Goal: Task Accomplishment & Management: Complete application form

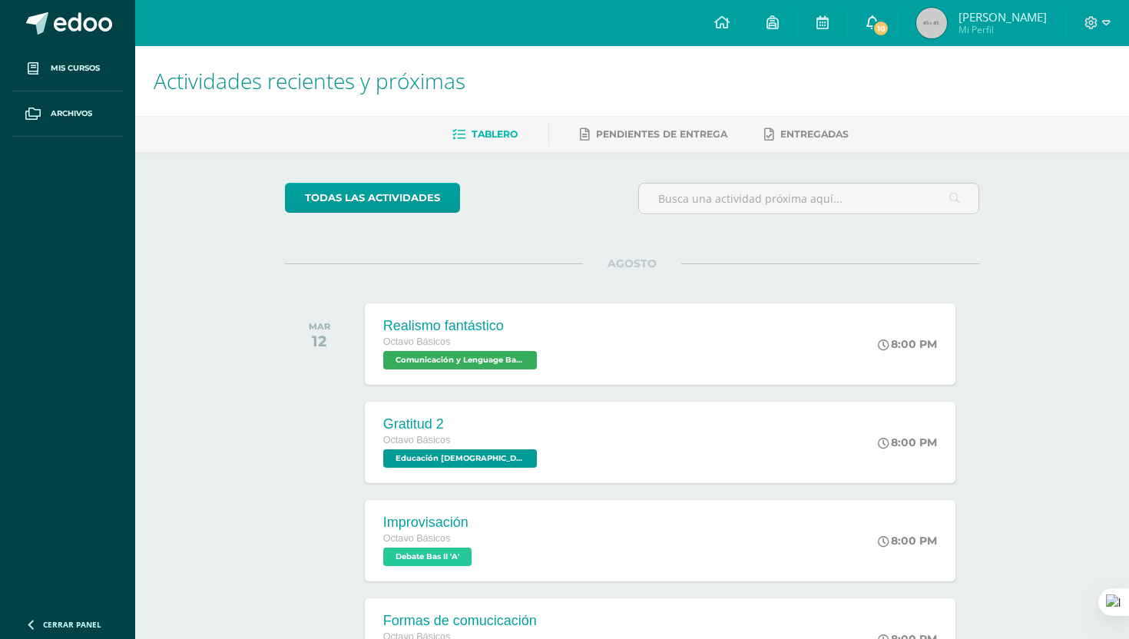
click at [889, 28] on span "10" at bounding box center [880, 28] width 17 height 17
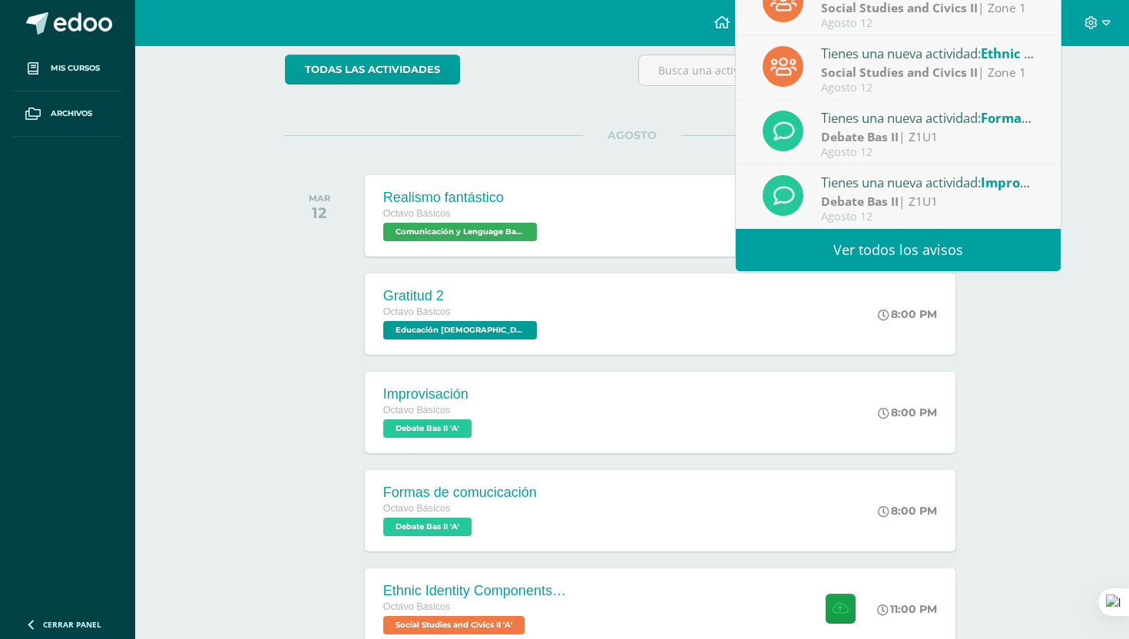
scroll to position [274, 0]
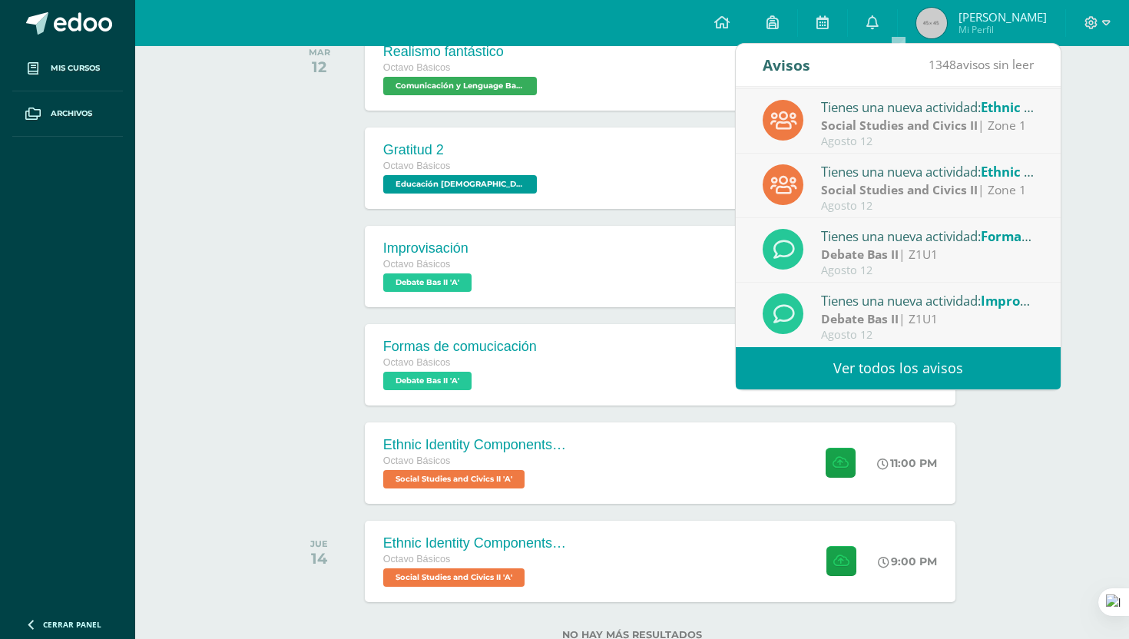
click at [278, 316] on div "todas las Actividades No tienes actividades Échale un vistazo a los [PERSON_NAM…" at bounding box center [632, 284] width 756 height 812
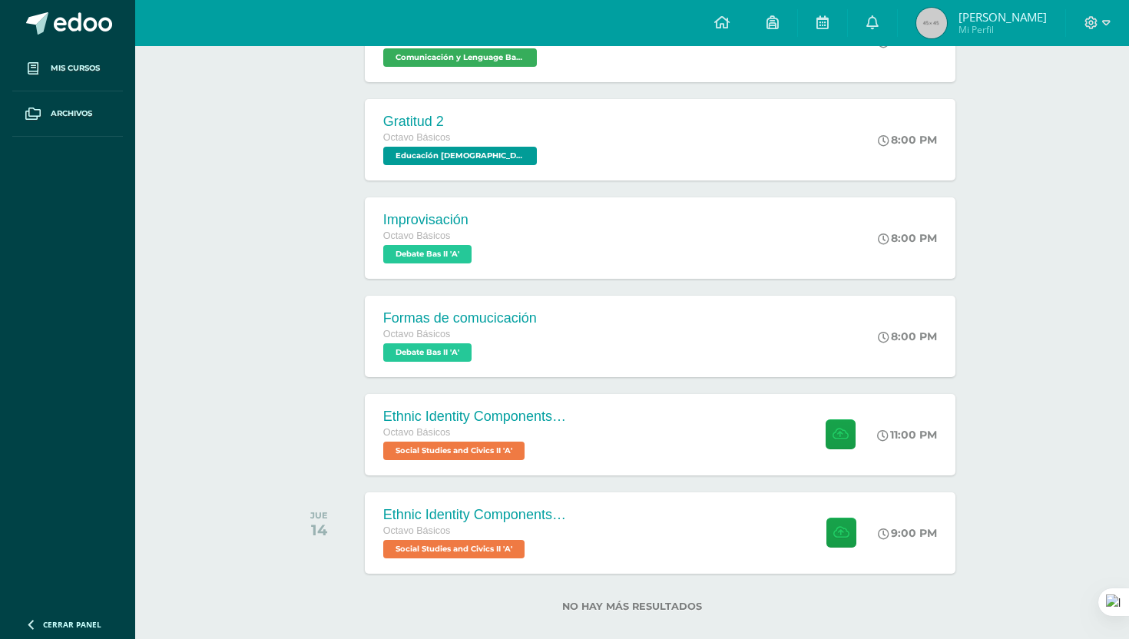
scroll to position [324, 0]
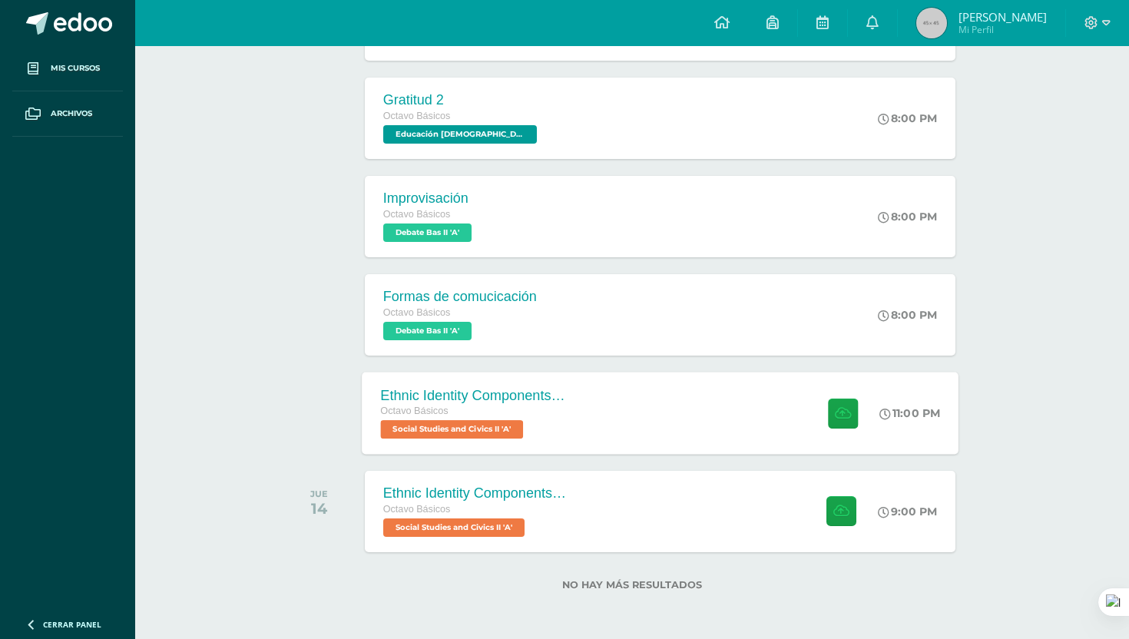
click at [604, 422] on div "Ethnic Identity Components and Development Octavo Básicos Social Studies and Ci…" at bounding box center [660, 413] width 597 height 82
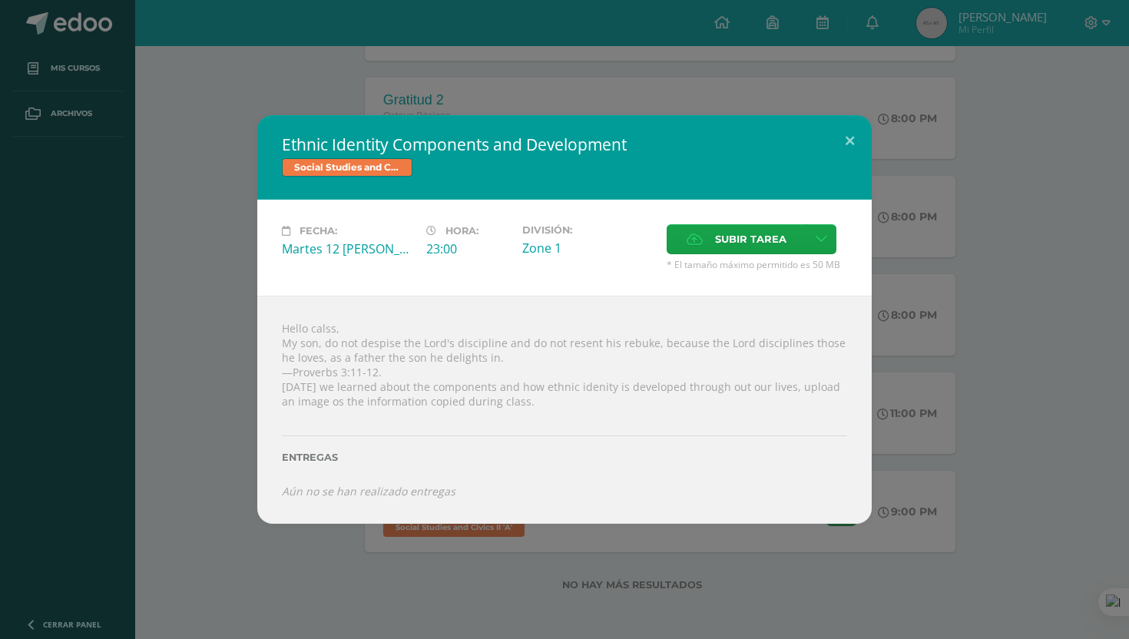
click at [225, 630] on div "Ethnic Identity Components and Development Social Studies and Civics II Fecha: …" at bounding box center [564, 319] width 1129 height 639
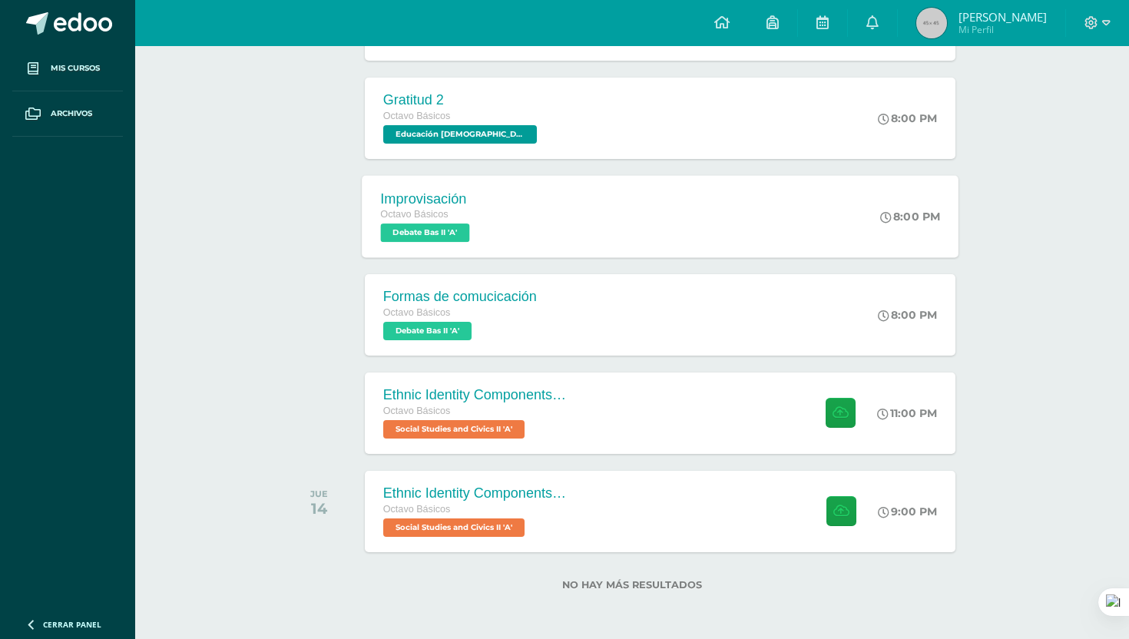
click at [418, 232] on span "Debate Bas II 'A'" at bounding box center [424, 232] width 89 height 18
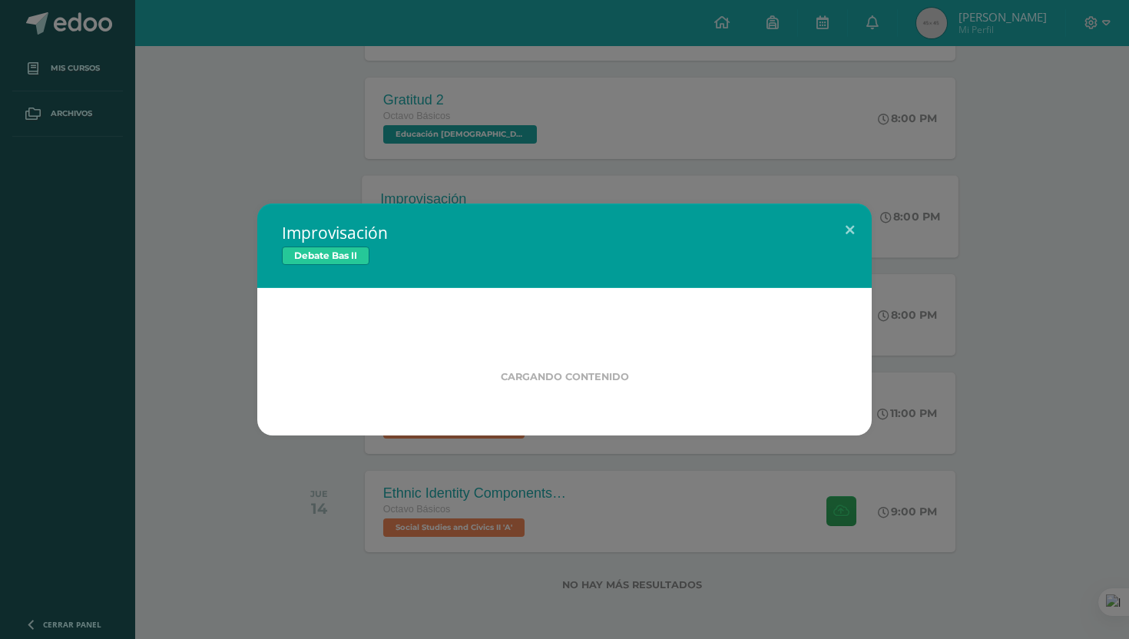
click at [418, 232] on h2 "Improvisación" at bounding box center [564, 233] width 565 height 22
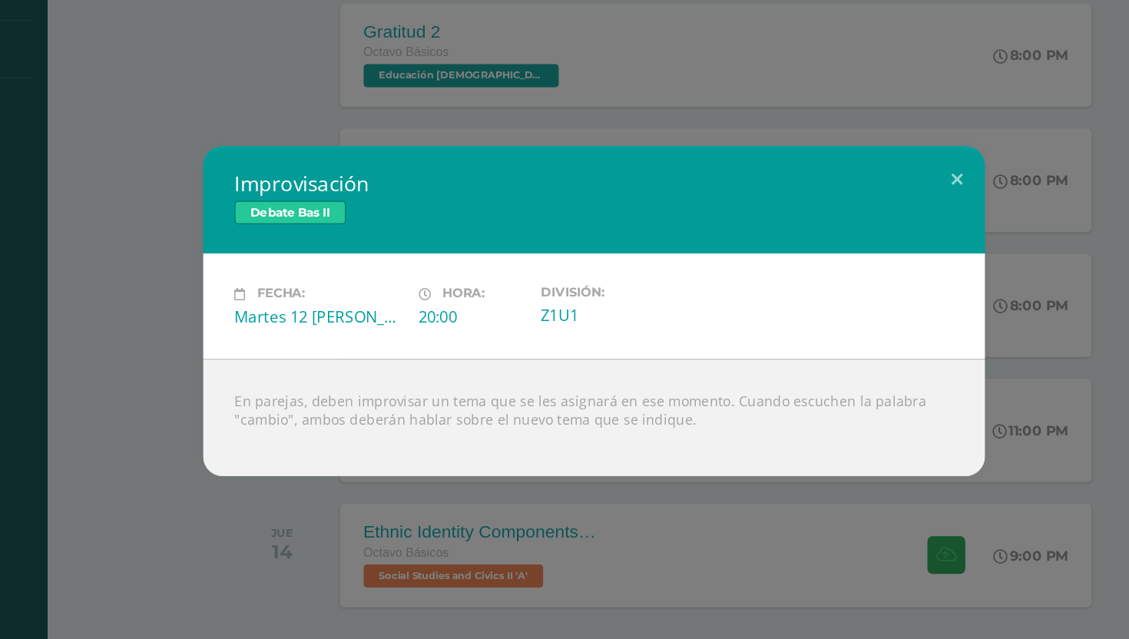
click at [462, 174] on div "Improvisación Debate Bas II Fecha: Martes 12 [PERSON_NAME] Hora: 20:00 División…" at bounding box center [564, 319] width 1129 height 639
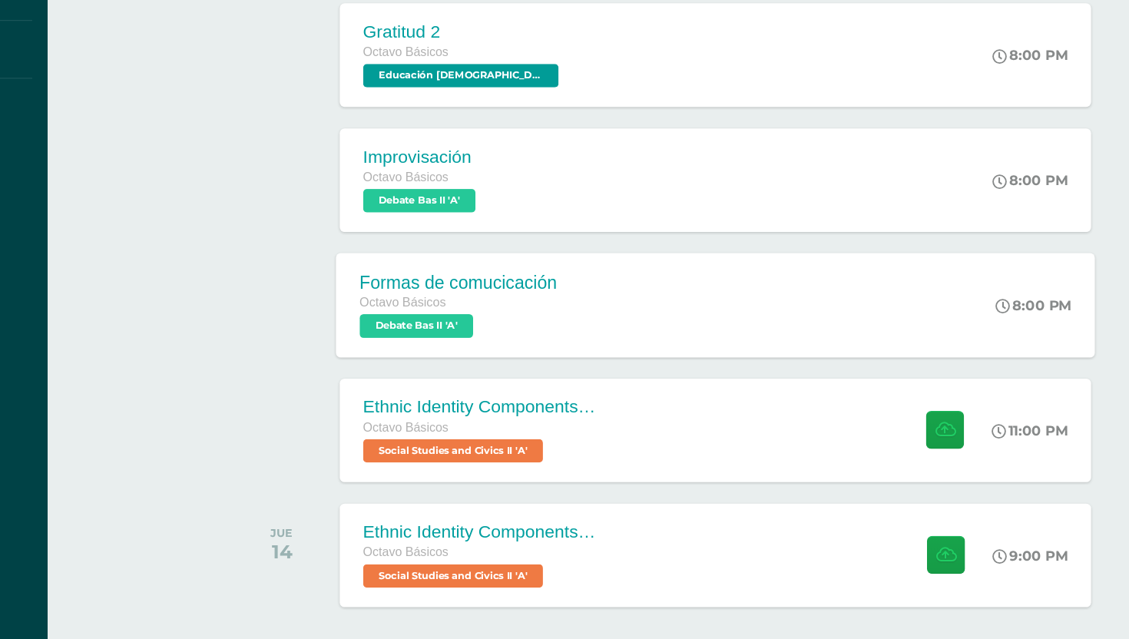
click at [562, 320] on div "Formas de comucicación Octavo Básicos Debate Bas II 'A' 8:00 PM Formas de comuc…" at bounding box center [660, 314] width 597 height 82
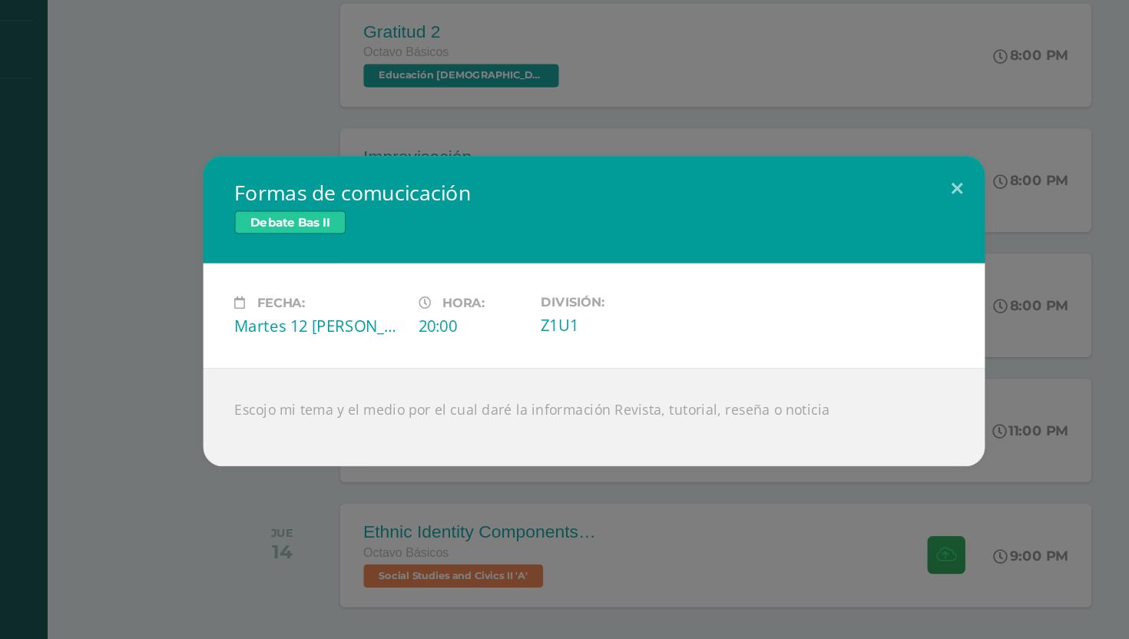
click at [271, 500] on div "Formas de comucicación Debate Bas II Fecha: Martes 12 [PERSON_NAME] Hora: 20:00…" at bounding box center [564, 319] width 1129 height 639
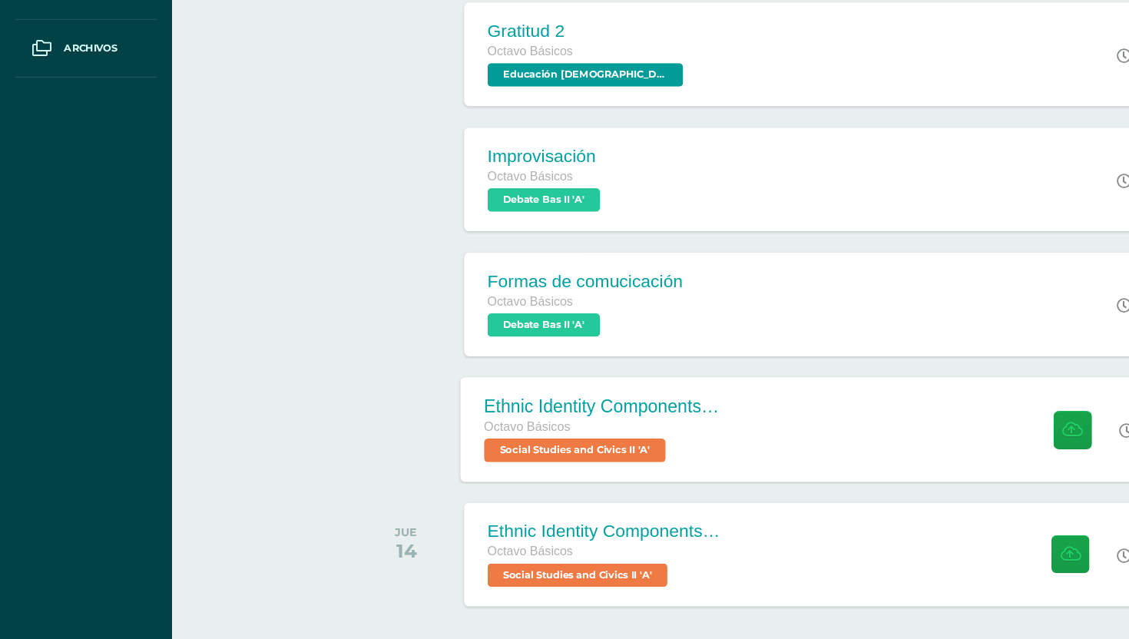
click at [658, 438] on div "Ethnic Identity Components and Development Octavo Básicos Social Studies and Ci…" at bounding box center [660, 413] width 597 height 82
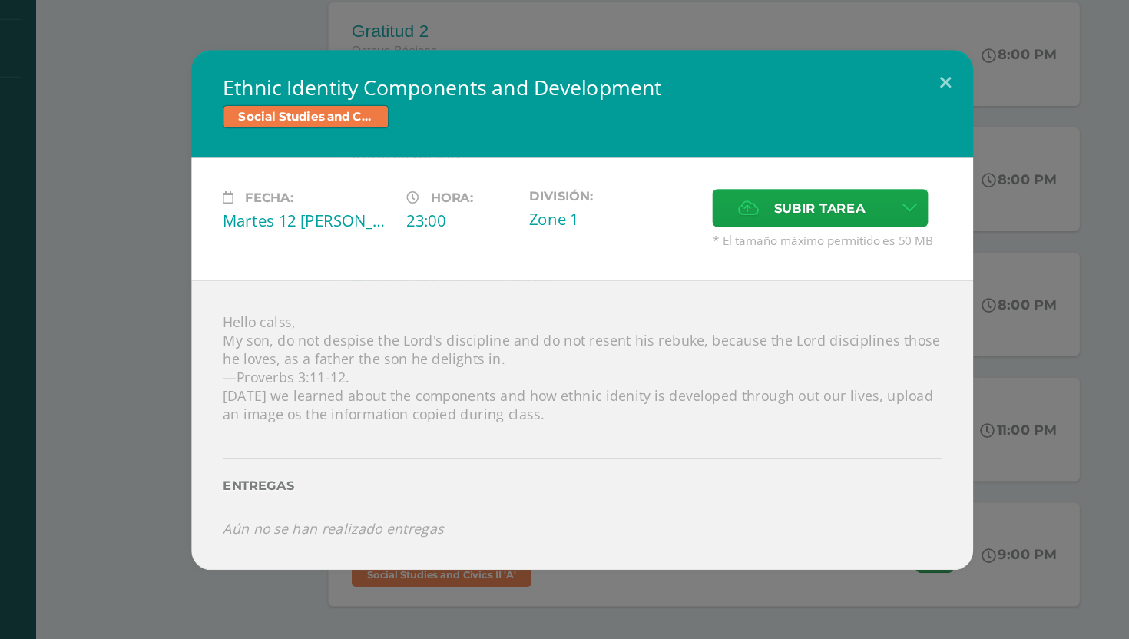
click at [734, 222] on div "Fecha: Martes 12 [PERSON_NAME] Hora: 23:00 División: Zone 1 Subir tarea Cancelar" at bounding box center [564, 248] width 614 height 96
click at [734, 248] on span "Subir tarea" at bounding box center [750, 239] width 71 height 28
click at [0, 0] on input "Subir tarea" at bounding box center [0, 0] width 0 height 0
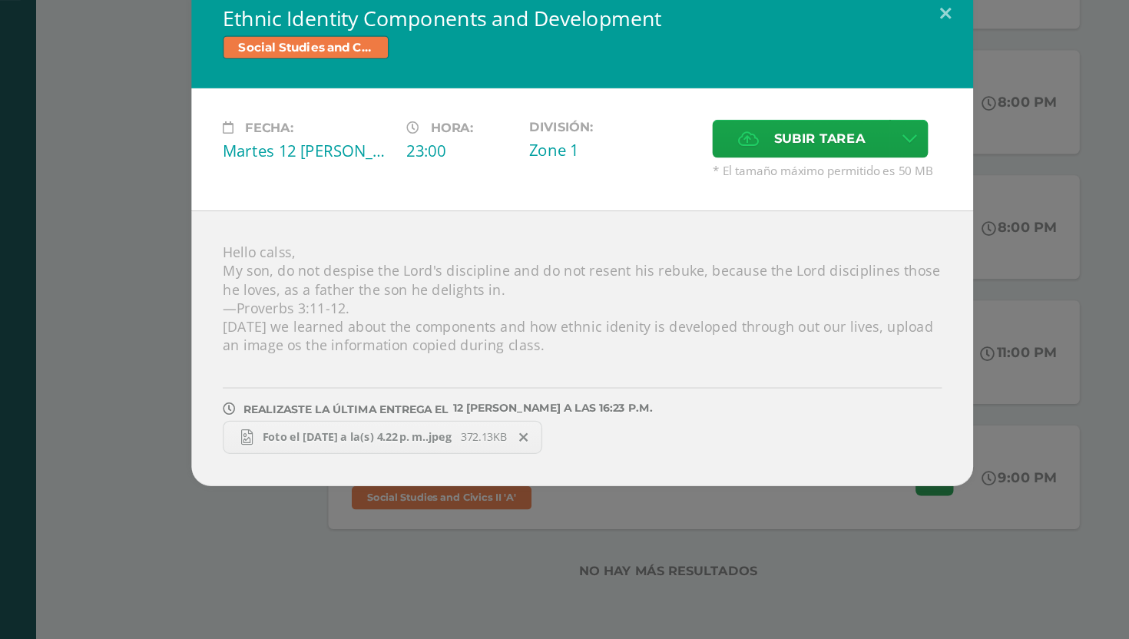
click at [536, 583] on div "Ethnic Identity Components and Development Social Studies and Civics II Fecha: …" at bounding box center [564, 319] width 1129 height 639
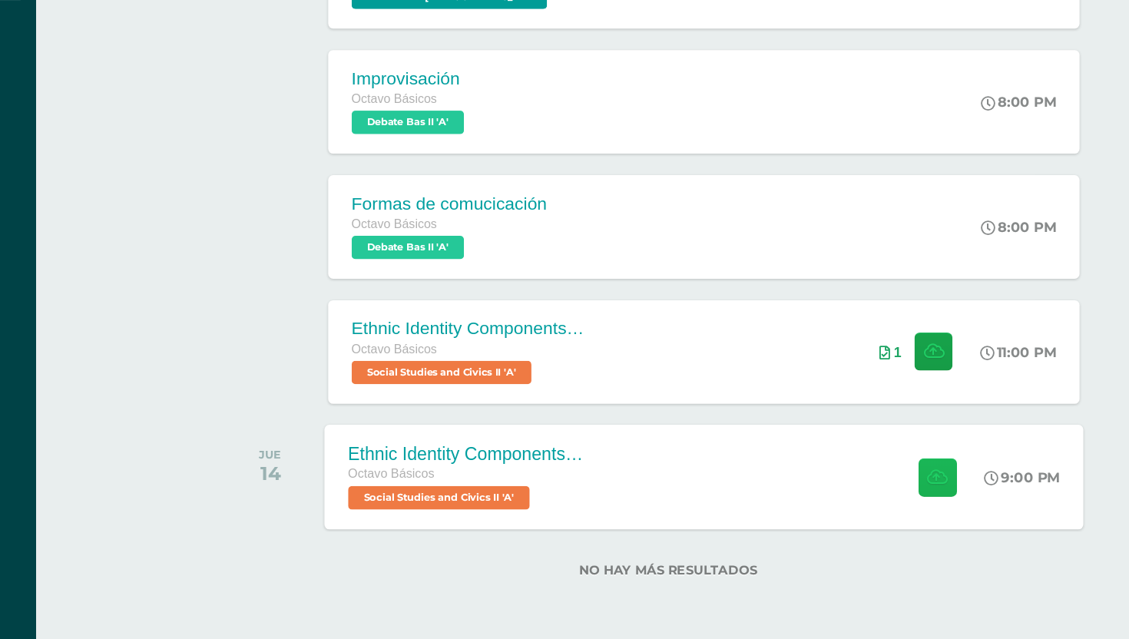
click at [845, 515] on icon at bounding box center [843, 511] width 16 height 13
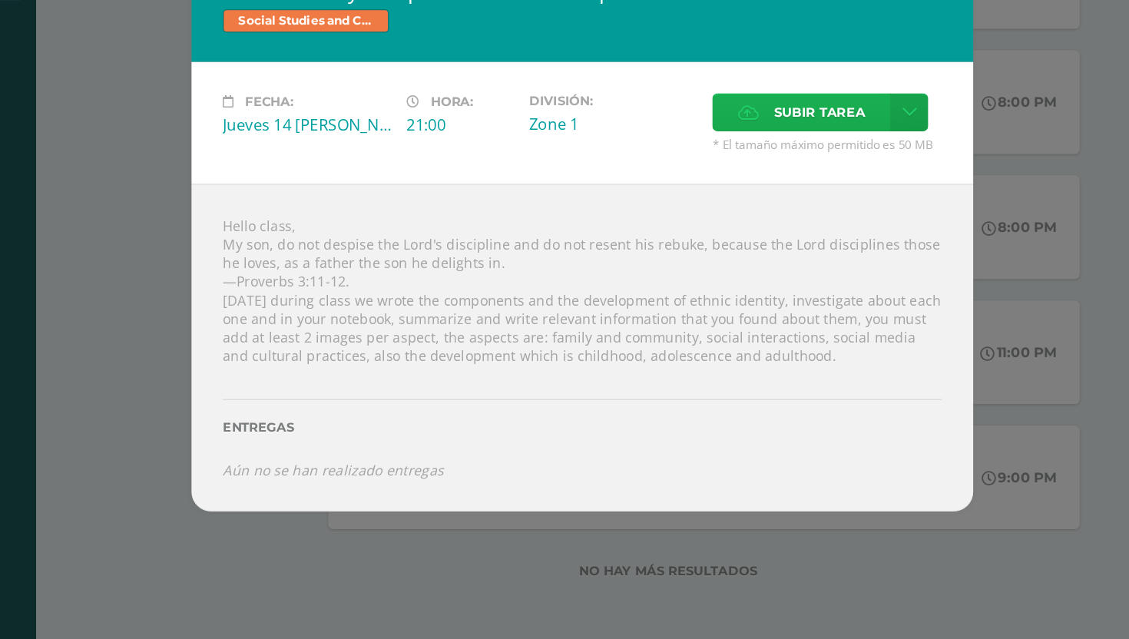
click at [750, 221] on span "Subir tarea" at bounding box center [750, 224] width 71 height 28
click at [0, 0] on input "Subir tarea" at bounding box center [0, 0] width 0 height 0
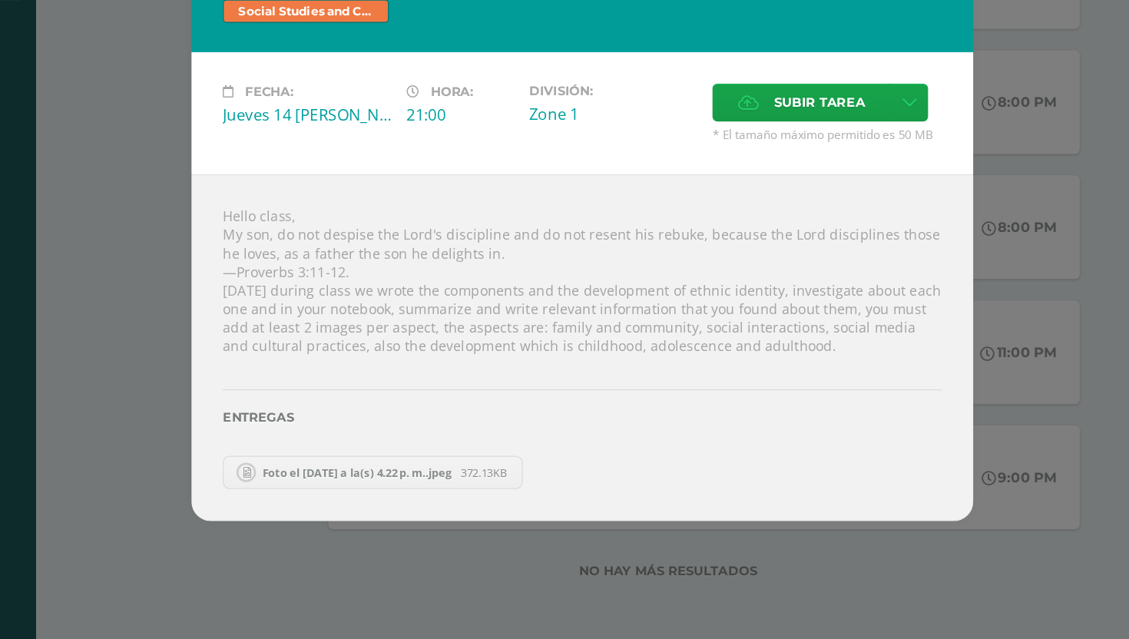
click at [953, 213] on div "Ethnic Identity Components and Development - Research Social Studies and Civics…" at bounding box center [564, 319] width 1117 height 453
